Goal: Task Accomplishment & Management: Use online tool/utility

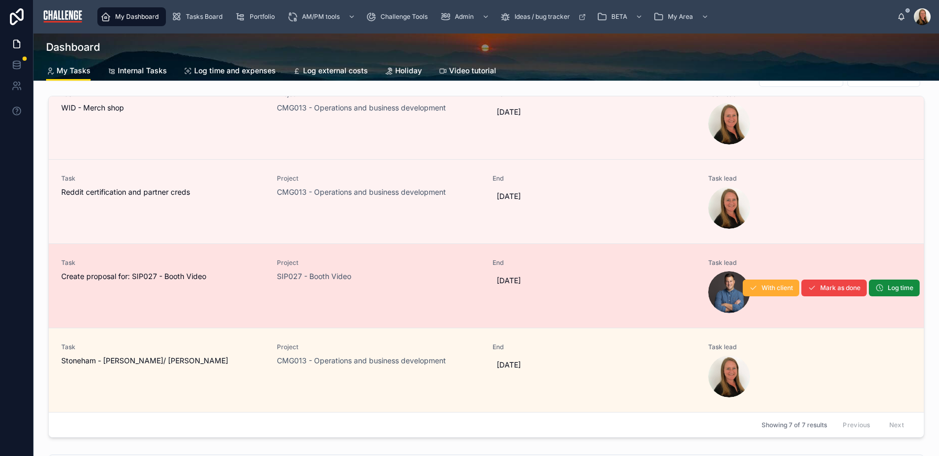
scroll to position [30, 0]
click at [231, 281] on span "Create proposal for: SIP027 - Booth Video" at bounding box center [162, 276] width 203 height 10
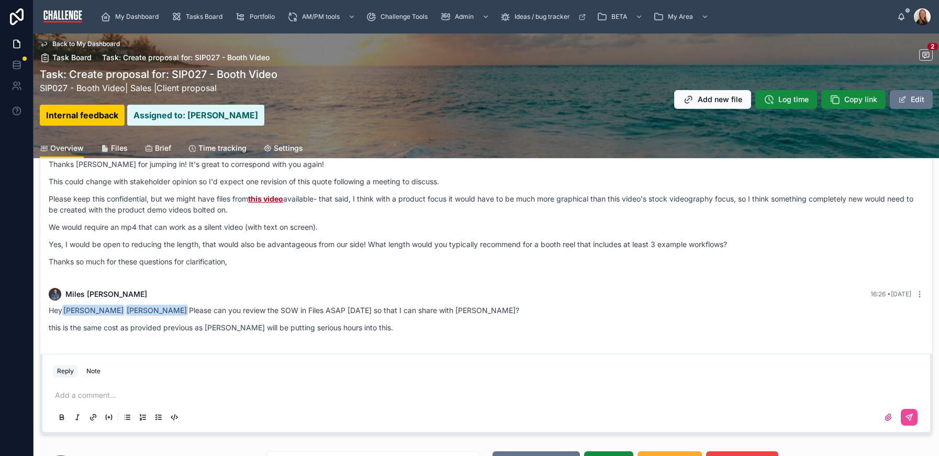
scroll to position [94, 0]
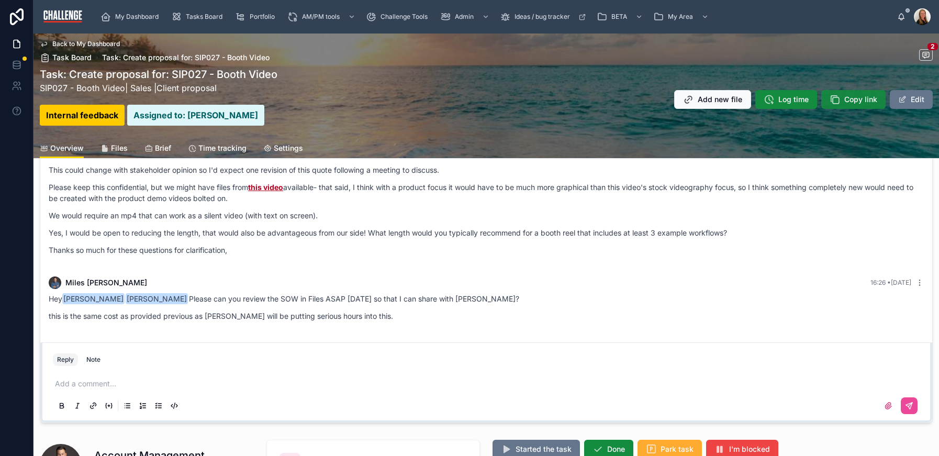
click at [852, 106] on button "Copy link" at bounding box center [853, 99] width 64 height 19
click at [847, 101] on span "Copy link" at bounding box center [860, 99] width 33 height 10
click at [113, 152] on span "Files" at bounding box center [119, 148] width 17 height 10
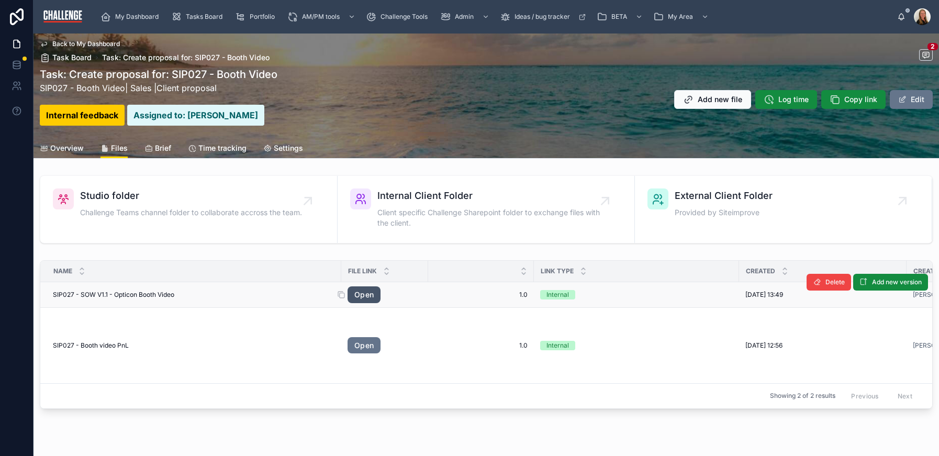
click at [368, 296] on link "Open" at bounding box center [364, 294] width 33 height 17
